Goal: Task Accomplishment & Management: Manage account settings

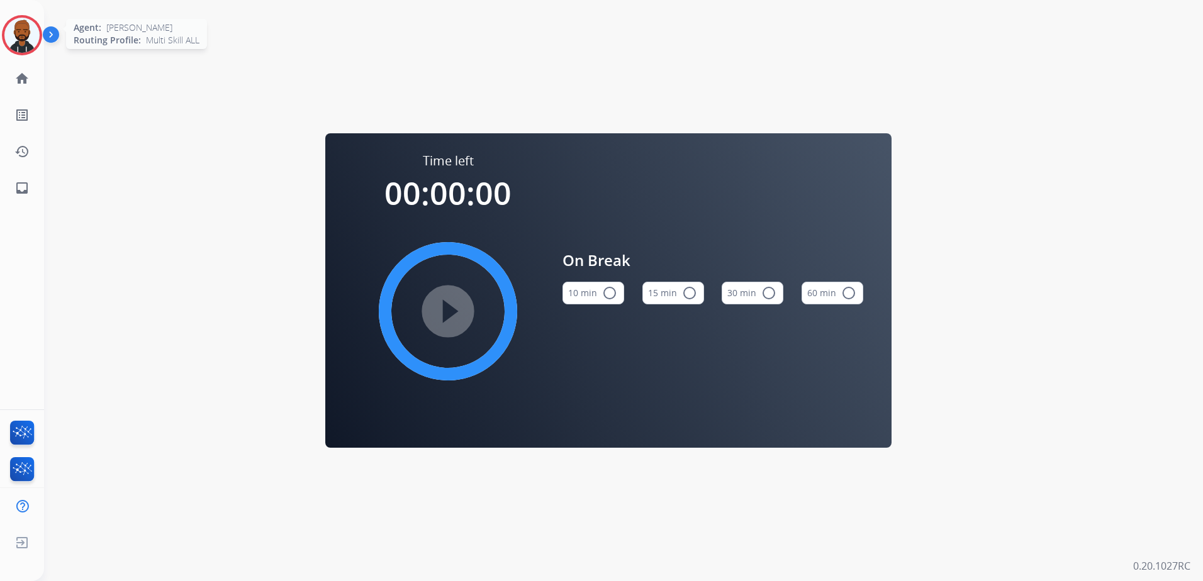
click at [25, 45] on img at bounding box center [21, 35] width 35 height 35
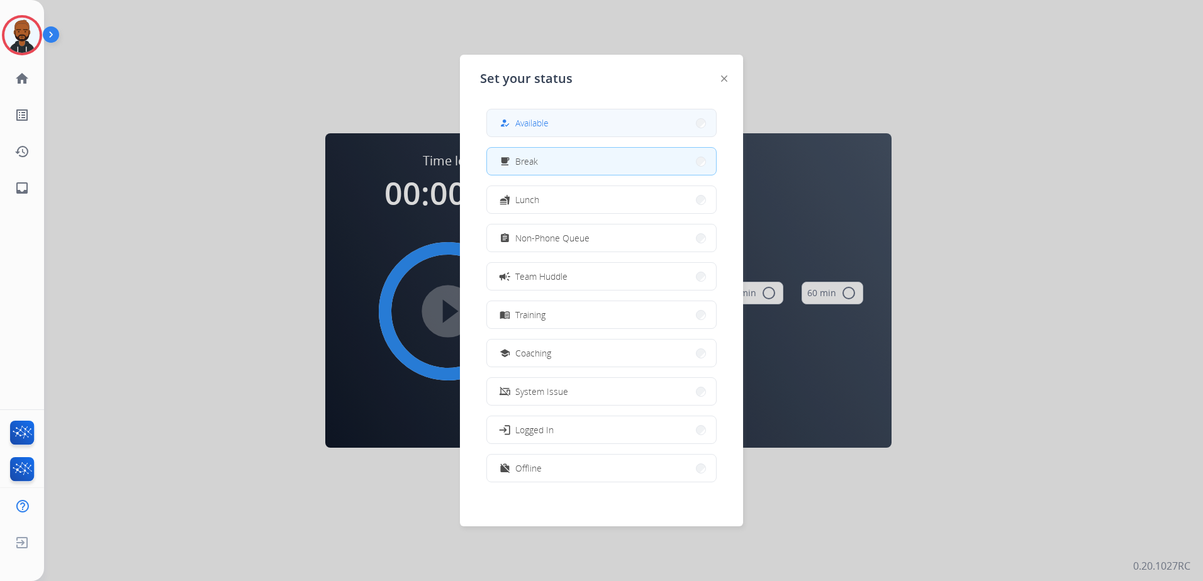
click at [546, 116] on div "how_to_reg Available" at bounding box center [523, 123] width 52 height 15
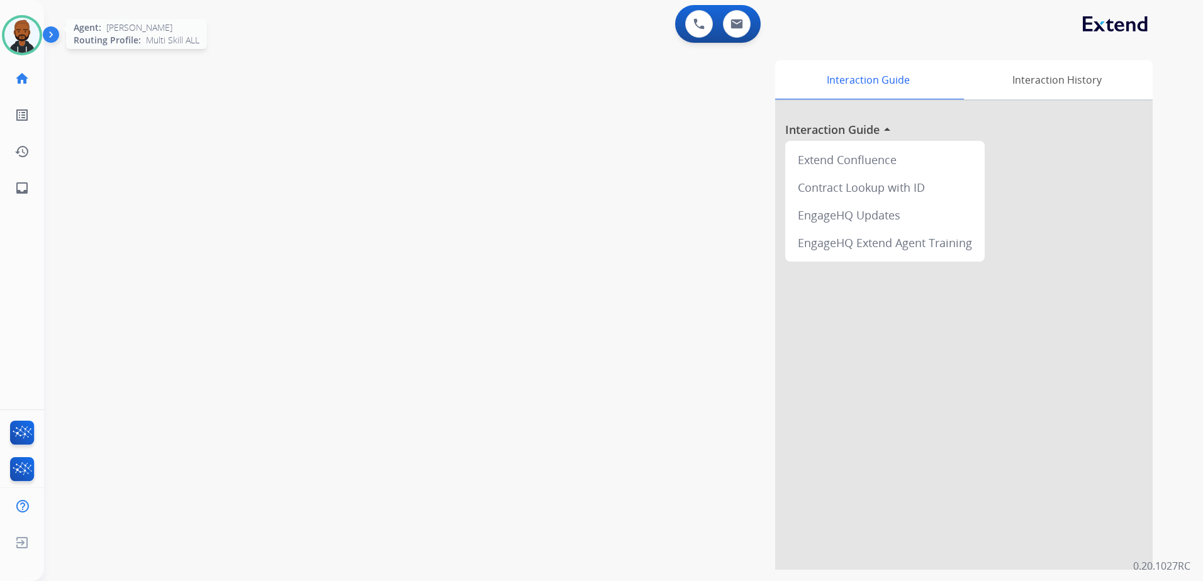
click at [18, 29] on img at bounding box center [21, 35] width 35 height 35
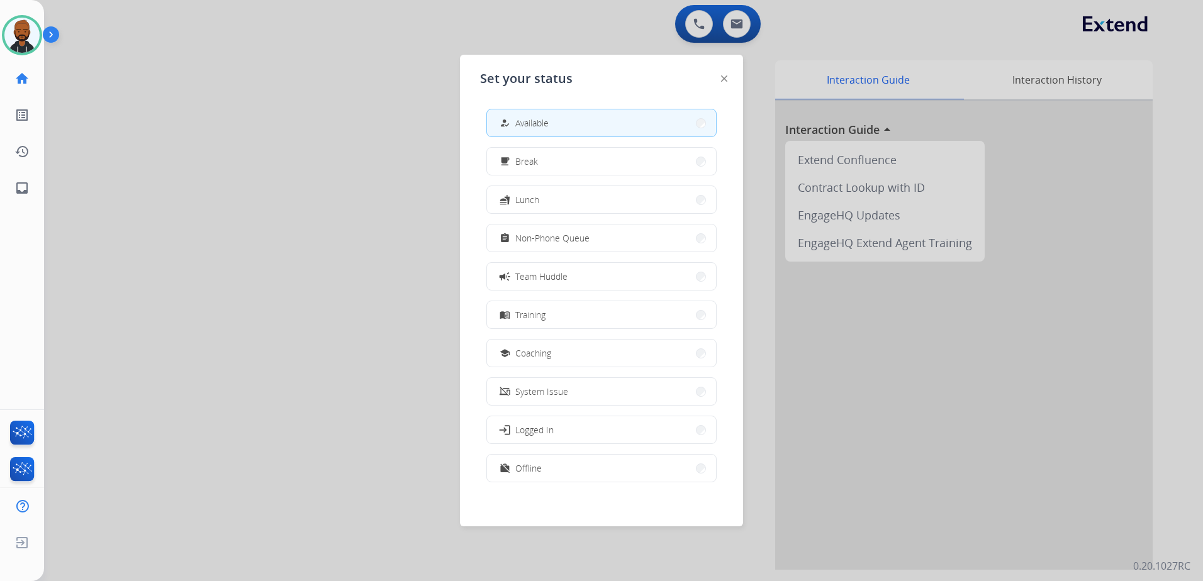
click at [526, 237] on span "Non-Phone Queue" at bounding box center [552, 238] width 74 height 13
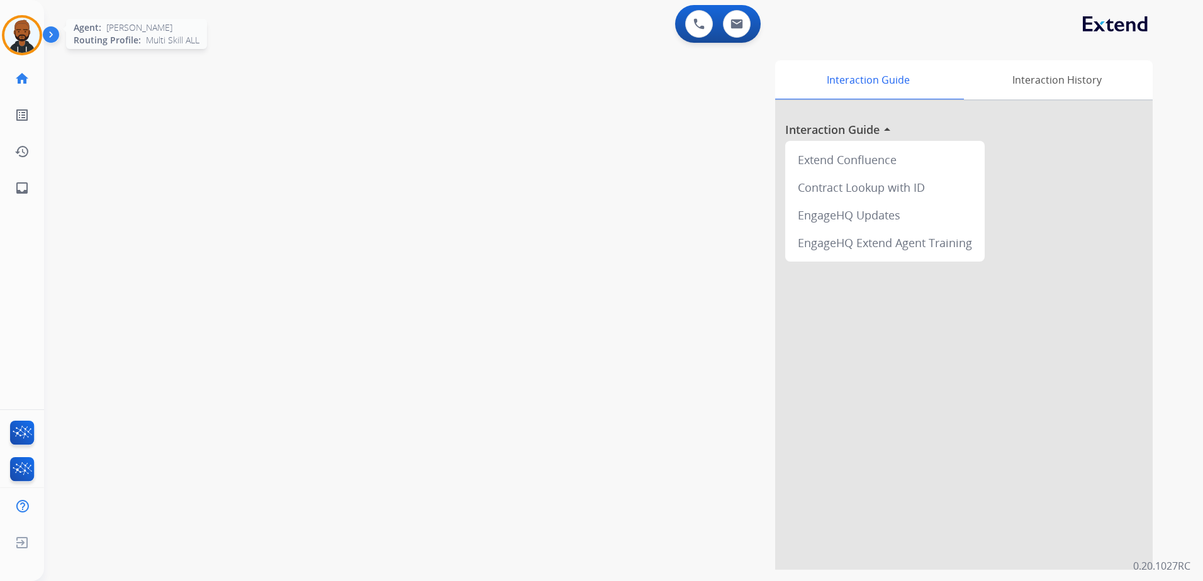
click at [24, 44] on img at bounding box center [21, 35] width 35 height 35
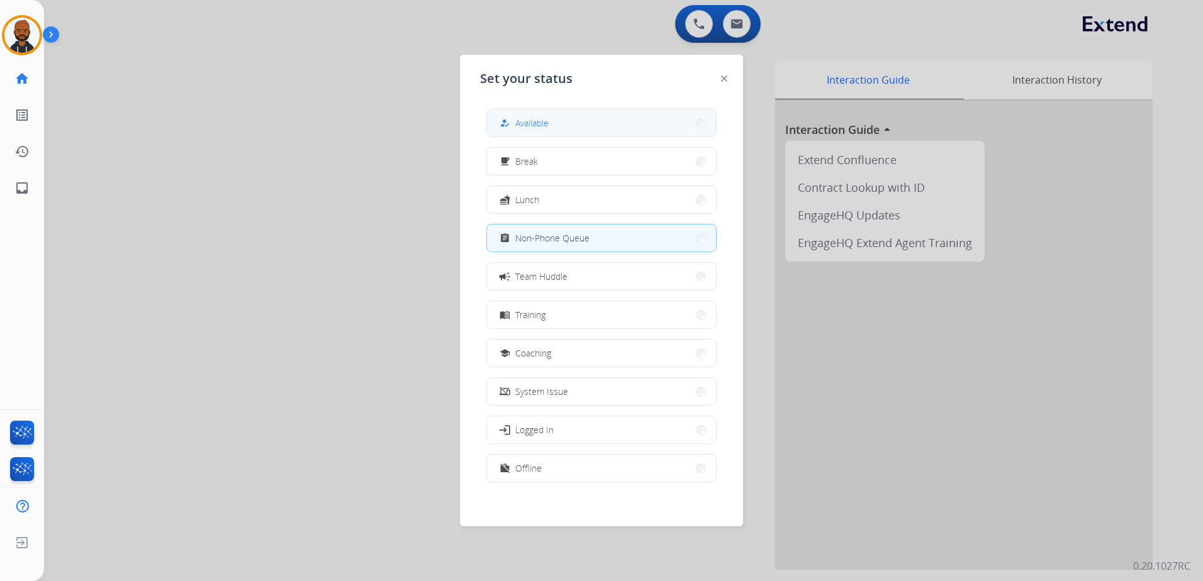
click at [580, 132] on button "how_to_reg Available" at bounding box center [601, 122] width 229 height 27
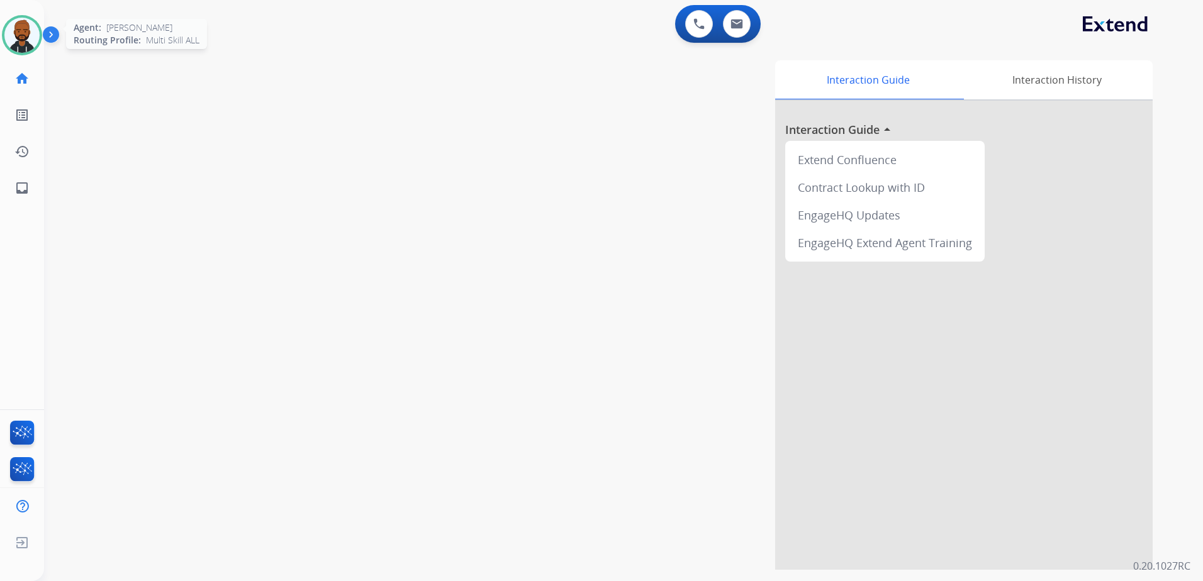
click at [31, 41] on img at bounding box center [21, 35] width 35 height 35
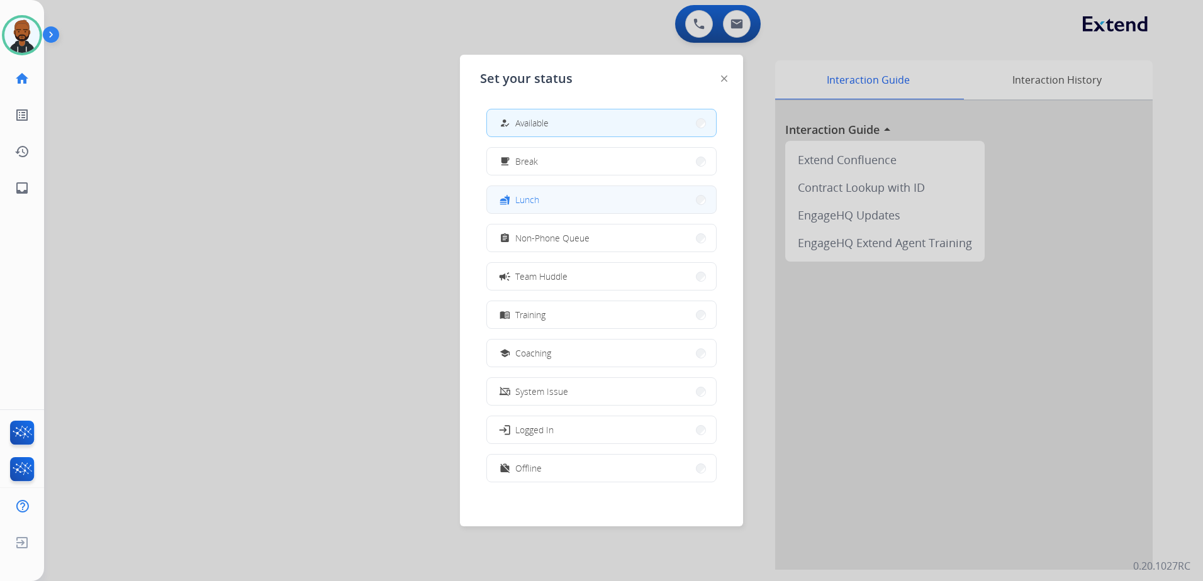
click at [569, 195] on button "fastfood Lunch" at bounding box center [601, 199] width 229 height 27
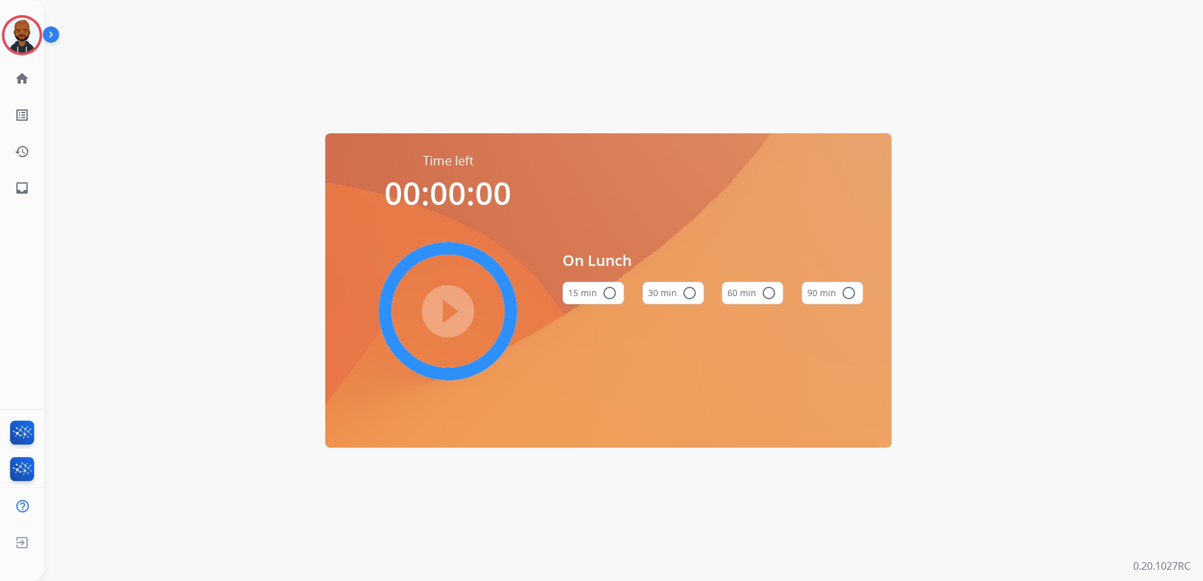
click at [682, 299] on mat-icon "radio_button_unchecked" at bounding box center [689, 293] width 15 height 15
click at [454, 308] on mat-icon "play_circle_filled" at bounding box center [447, 311] width 15 height 15
